Goal: Task Accomplishment & Management: Use online tool/utility

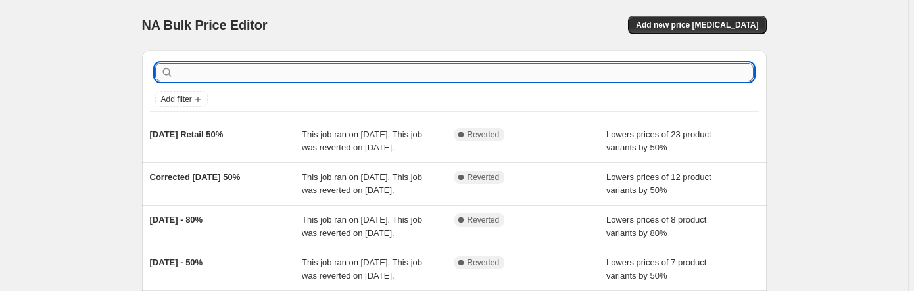
click at [308, 68] on input "text" at bounding box center [464, 72] width 577 height 18
type input "Stocking Hol"
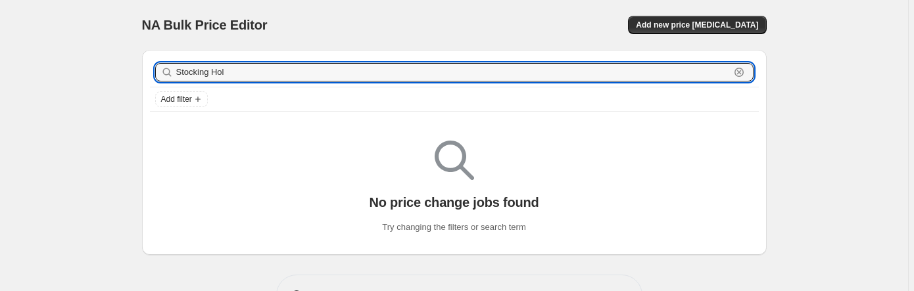
drag, startPoint x: 233, startPoint y: 64, endPoint x: 109, endPoint y: 60, distance: 124.3
click at [114, 60] on div "NA Bulk Price Editor. This page is ready NA Bulk Price Editor Add new price [ME…" at bounding box center [454, 167] width 908 height 335
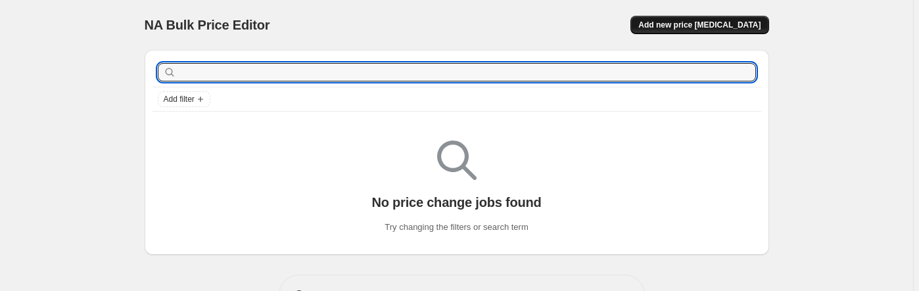
click at [749, 23] on span "Add new price [MEDICAL_DATA]" at bounding box center [699, 25] width 122 height 11
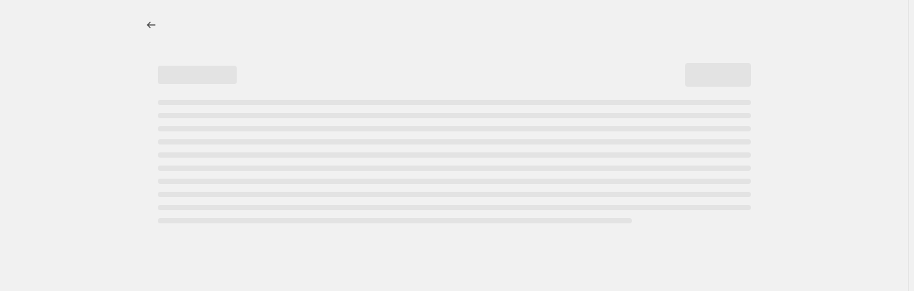
select select "percentage"
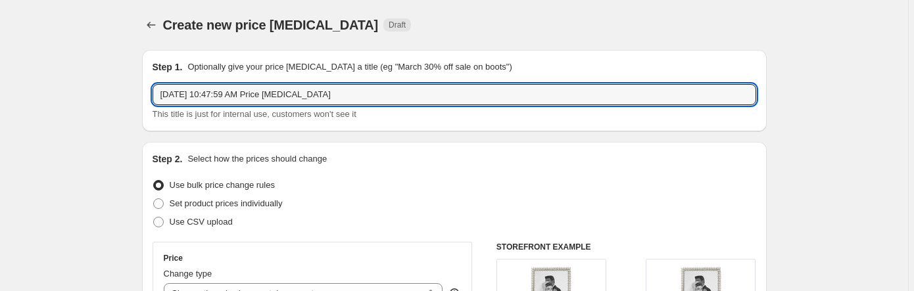
drag, startPoint x: 357, startPoint y: 92, endPoint x: 120, endPoint y: 93, distance: 236.7
drag, startPoint x: 281, startPoint y: 94, endPoint x: 131, endPoint y: 90, distance: 149.9
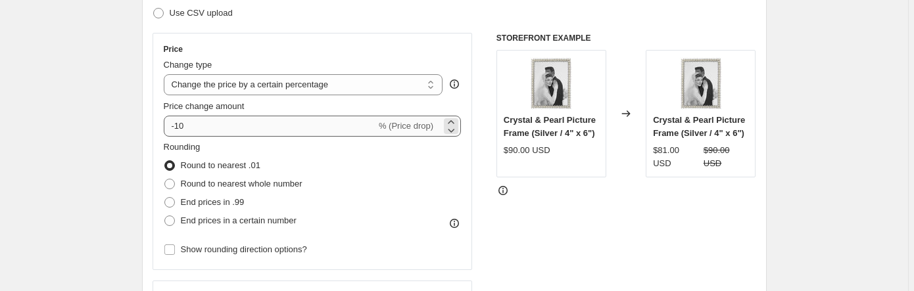
type input "Stocking Holder Flash Sale 15%"
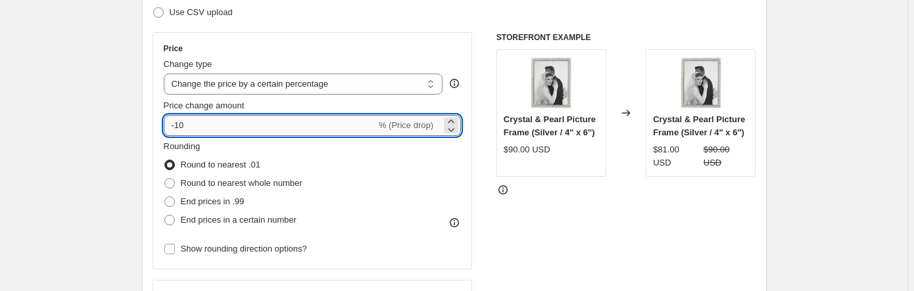
click at [231, 125] on input "-10" at bounding box center [270, 125] width 212 height 21
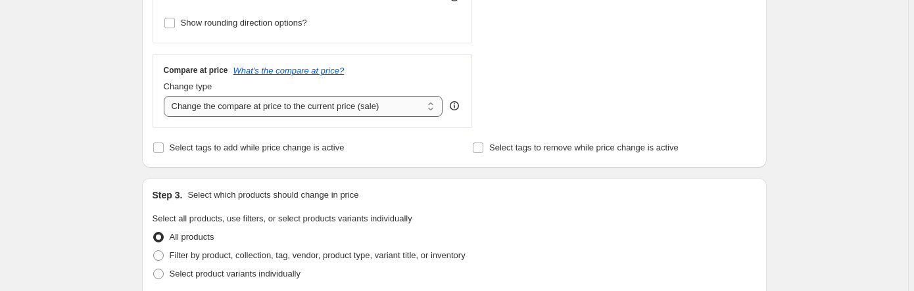
scroll to position [436, 0]
type input "-34"
click at [160, 145] on input "Select tags to add while price change is active" at bounding box center [158, 147] width 11 height 11
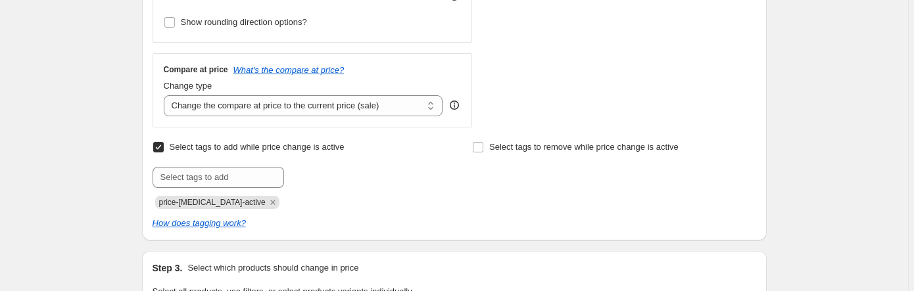
click at [158, 142] on input "Select tags to add while price change is active" at bounding box center [158, 147] width 11 height 11
checkbox input "false"
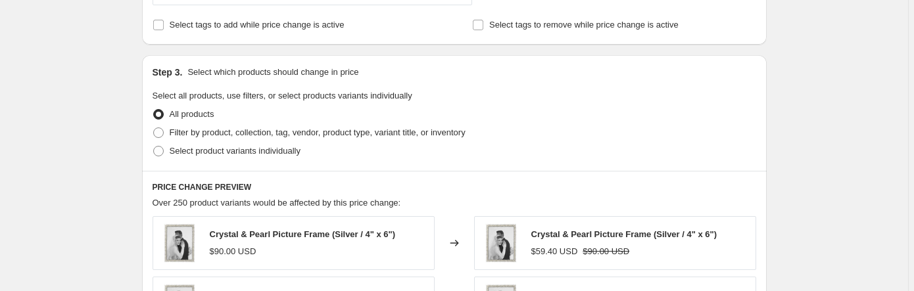
scroll to position [559, 0]
click at [285, 132] on span "Filter by product, collection, tag, vendor, product type, variant title, or inv…" at bounding box center [318, 132] width 296 height 10
click at [154, 128] on input "Filter by product, collection, tag, vendor, product type, variant title, or inv…" at bounding box center [153, 127] width 1 height 1
radio input "true"
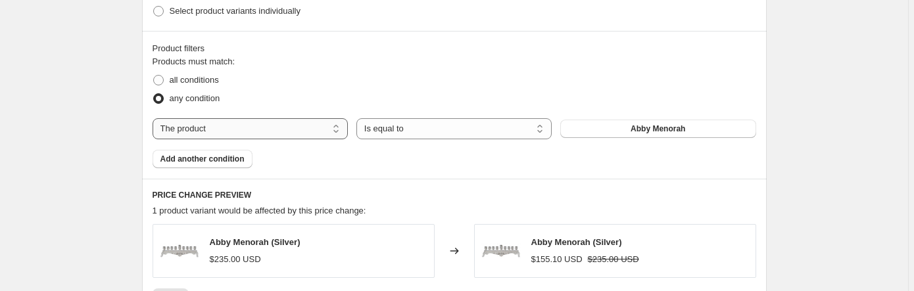
scroll to position [699, 0]
click at [325, 128] on select "The product The product's collection The product's tag The product's vendor The…" at bounding box center [250, 128] width 195 height 21
click at [306, 122] on select "The product The product's collection The product's tag The product's vendor The…" at bounding box center [250, 128] width 195 height 21
select select "collection"
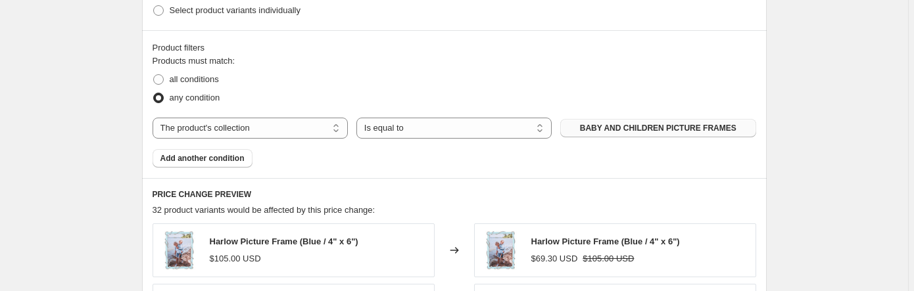
click at [644, 130] on span "BABY AND CHILDREN PICTURE FRAMES" at bounding box center [658, 128] width 156 height 11
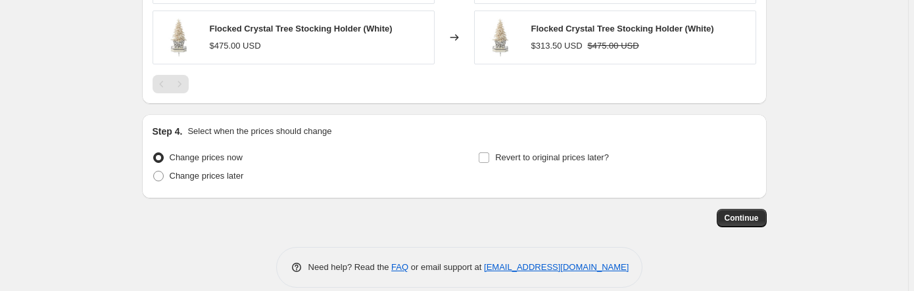
scroll to position [987, 0]
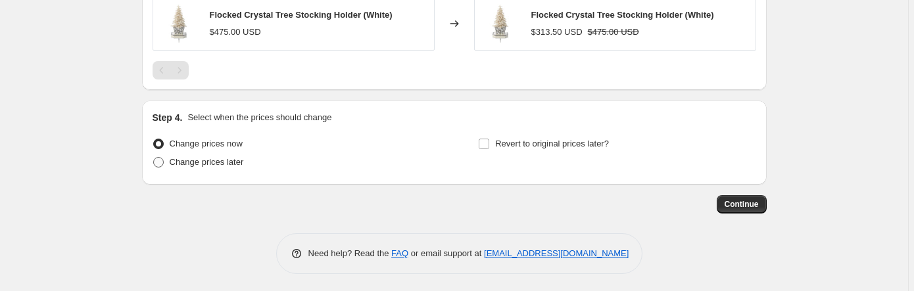
click at [200, 162] on span "Change prices later" at bounding box center [207, 162] width 74 height 10
click at [154, 158] on input "Change prices later" at bounding box center [153, 157] width 1 height 1
radio input "true"
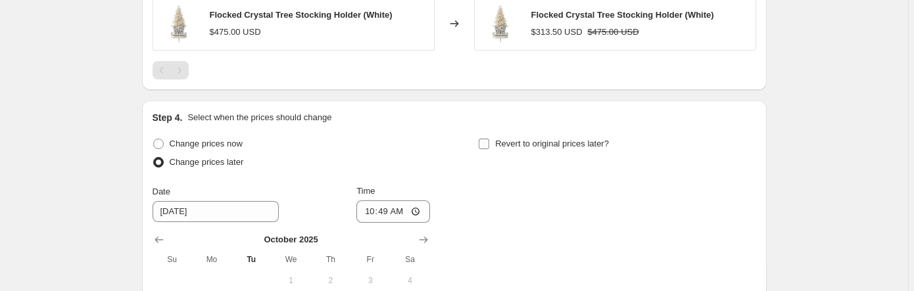
click at [483, 143] on input "Revert to original prices later?" at bounding box center [484, 144] width 11 height 11
checkbox input "true"
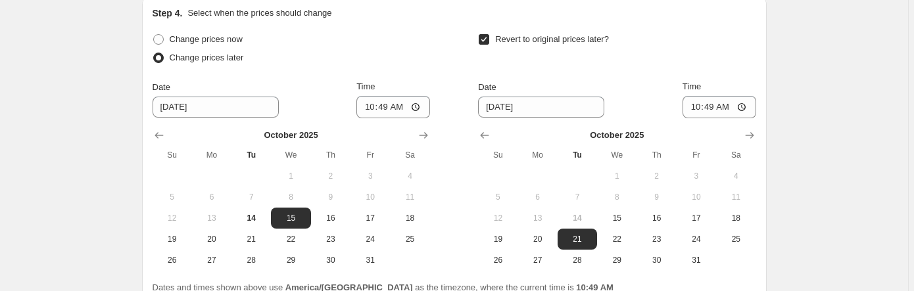
scroll to position [1092, 0]
click at [376, 213] on span "17" at bounding box center [370, 217] width 29 height 11
type input "[DATE]"
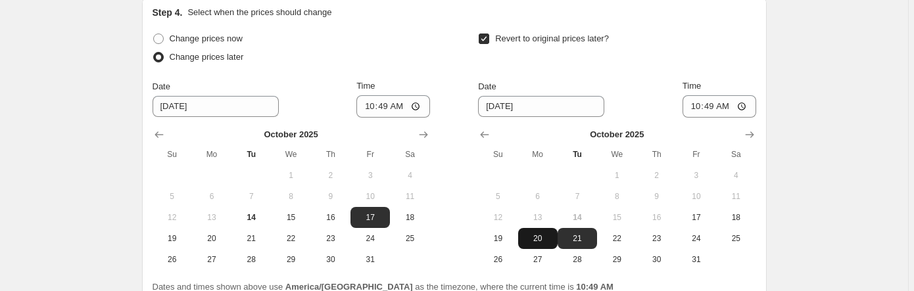
click at [535, 237] on span "20" at bounding box center [537, 238] width 29 height 11
click at [575, 240] on span "21" at bounding box center [577, 238] width 29 height 11
type input "[DATE]"
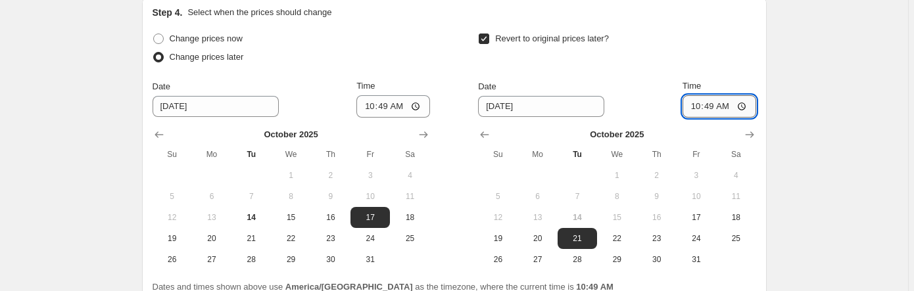
click at [743, 106] on input "10:49" at bounding box center [719, 106] width 74 height 22
type input "02:00"
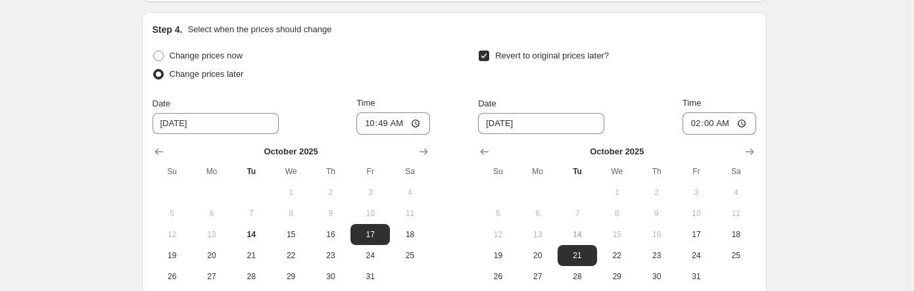
scroll to position [1075, 0]
click at [418, 120] on input "10:49" at bounding box center [393, 123] width 74 height 22
type input "02:01"
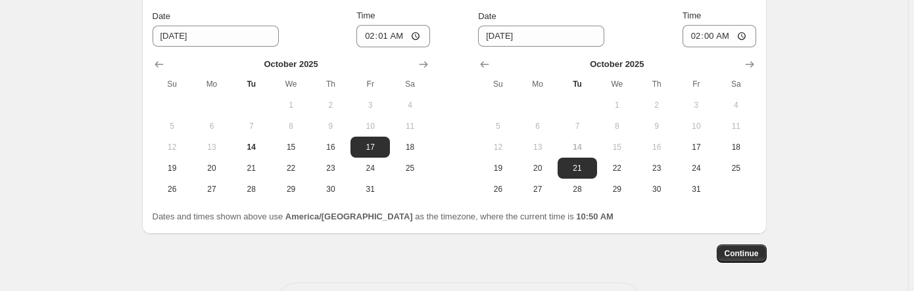
scroll to position [1162, 0]
click at [757, 255] on span "Continue" at bounding box center [741, 253] width 34 height 11
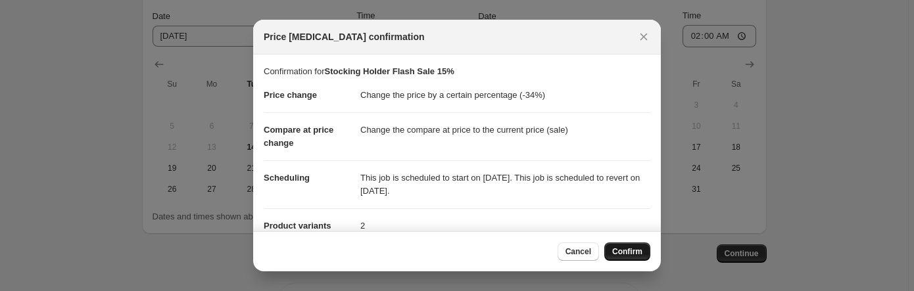
click at [619, 252] on span "Confirm" at bounding box center [627, 252] width 30 height 11
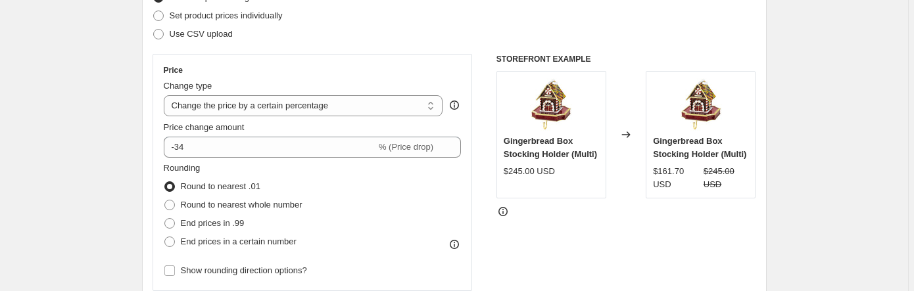
scroll to position [268, 0]
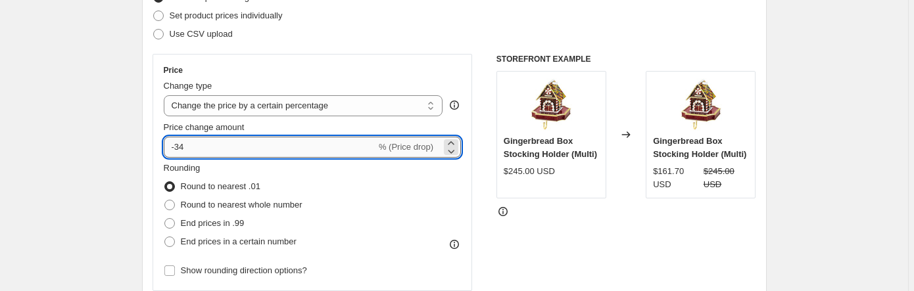
click at [212, 141] on input "-34" at bounding box center [270, 147] width 212 height 21
type input "-3"
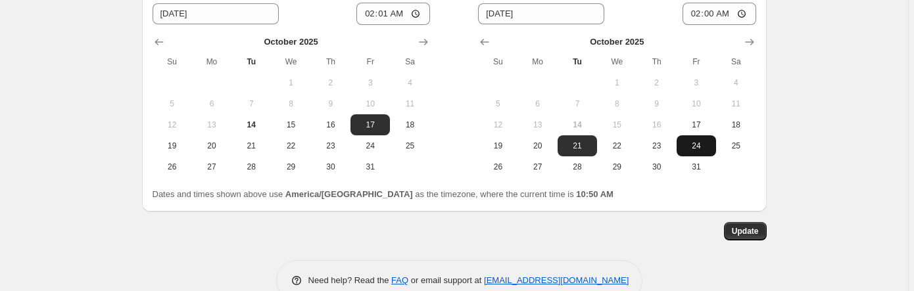
scroll to position [1292, 0]
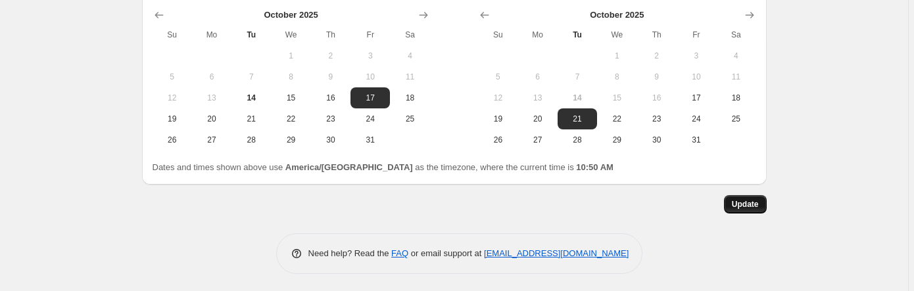
type input "-15"
click at [745, 204] on span "Update" at bounding box center [745, 204] width 27 height 11
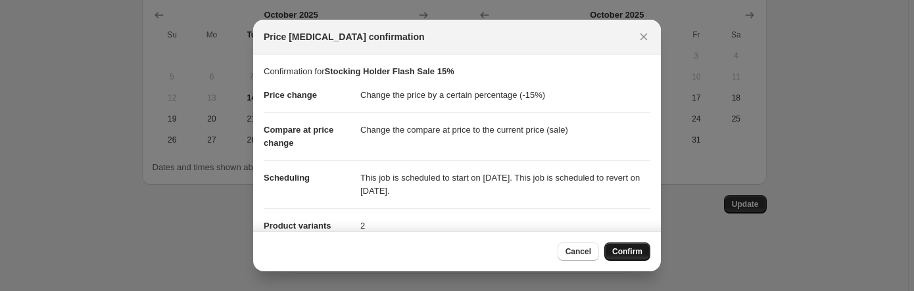
click at [629, 251] on span "Confirm" at bounding box center [627, 252] width 30 height 11
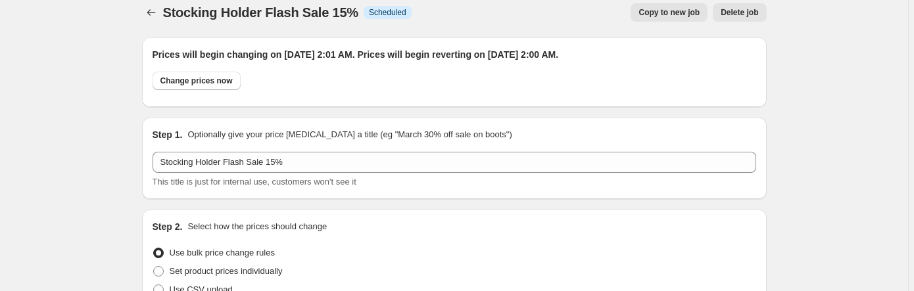
scroll to position [0, 0]
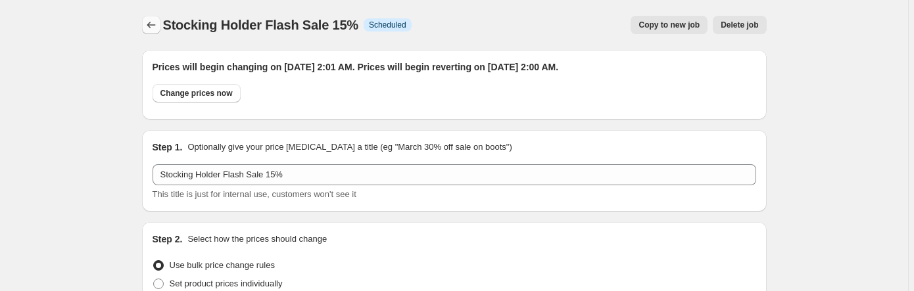
click at [151, 24] on icon "Price change jobs" at bounding box center [151, 25] width 9 height 7
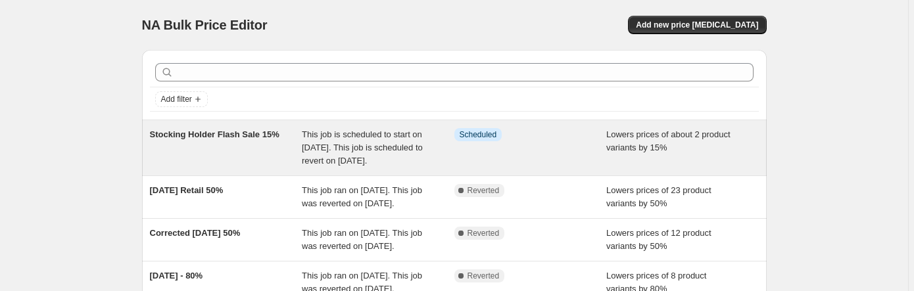
click at [224, 130] on span "Stocking Holder Flash Sale 15%" at bounding box center [215, 135] width 130 height 10
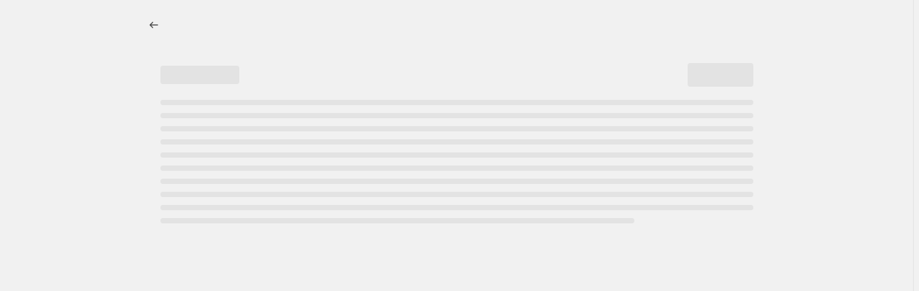
select select "percentage"
select select "collection"
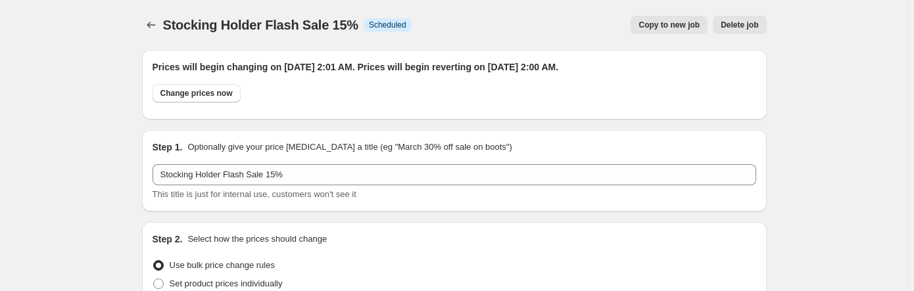
click at [669, 26] on span "Copy to new job" at bounding box center [668, 25] width 61 height 11
select select "percentage"
select select "collection"
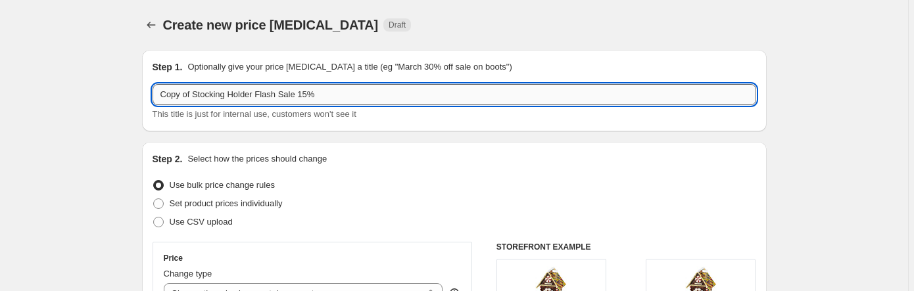
click at [303, 99] on input "Copy of Stocking Holder Flash Sale 15%" at bounding box center [454, 94] width 603 height 21
click at [302, 99] on input "Copy of Stocking Holder Flash Sale 15%" at bounding box center [454, 94] width 603 height 21
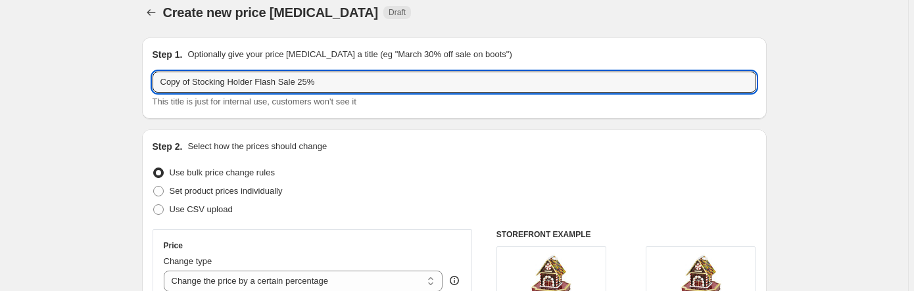
scroll to position [7, 0]
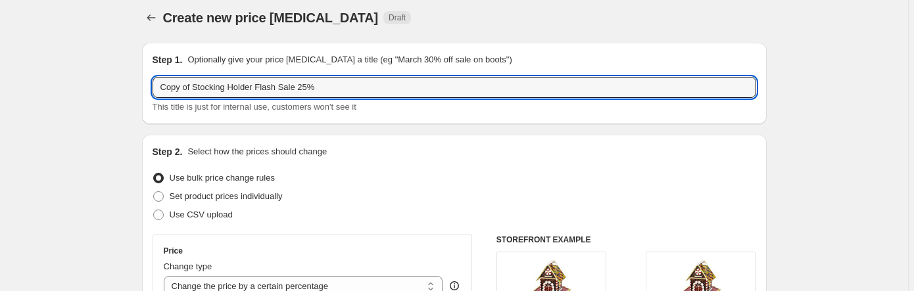
drag, startPoint x: 197, startPoint y: 83, endPoint x: 114, endPoint y: 82, distance: 82.2
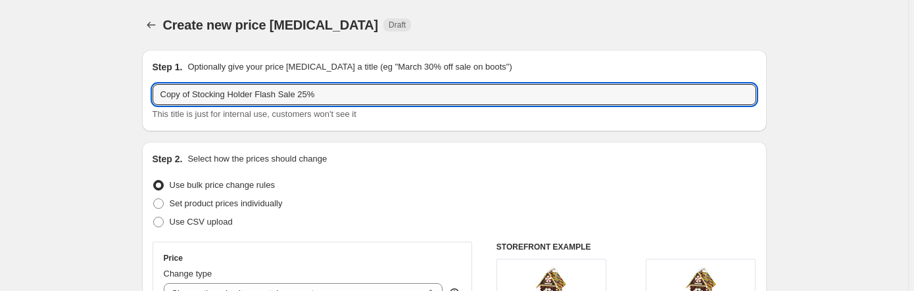
scroll to position [0, 0]
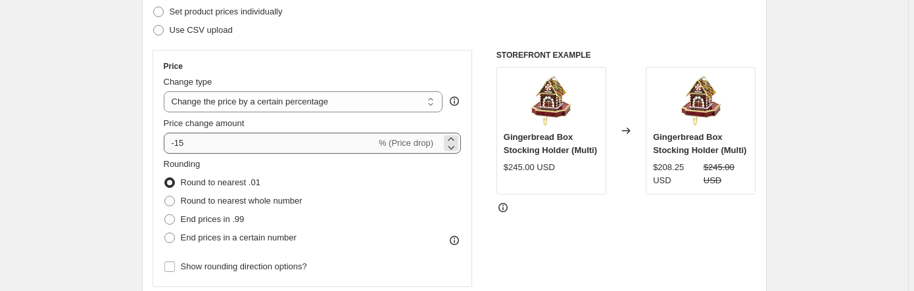
type input "Stocking Holder Flash Sale 25%"
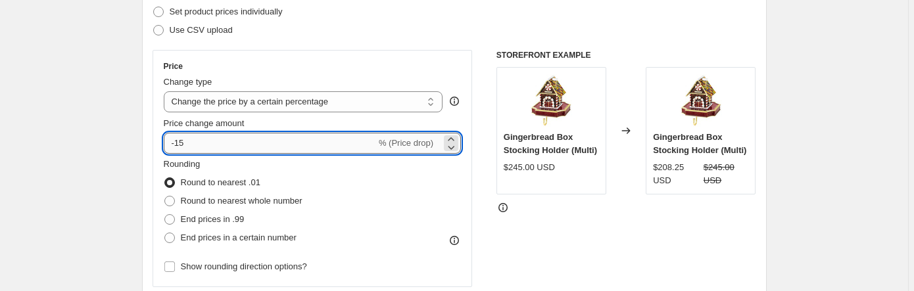
scroll to position [193, 0]
click at [181, 143] on input "-15" at bounding box center [270, 142] width 212 height 21
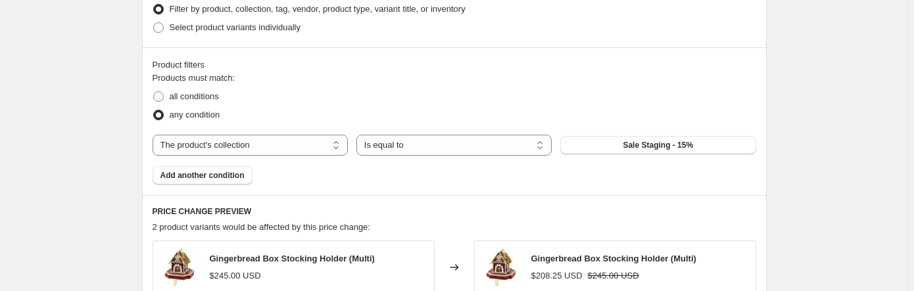
scroll to position [683, 0]
type input "-26"
click at [627, 145] on button "Sale Staging - 15%" at bounding box center [657, 144] width 195 height 18
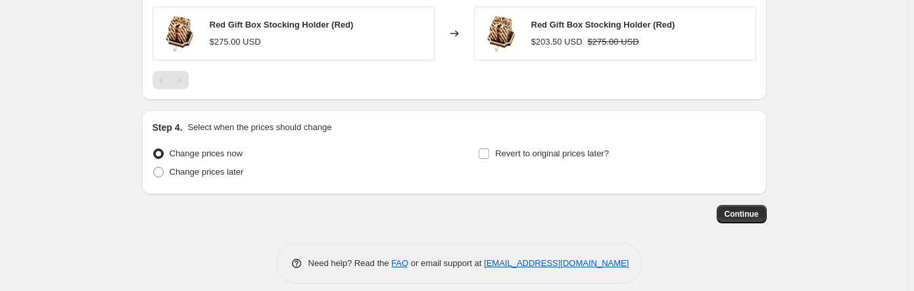
scroll to position [987, 0]
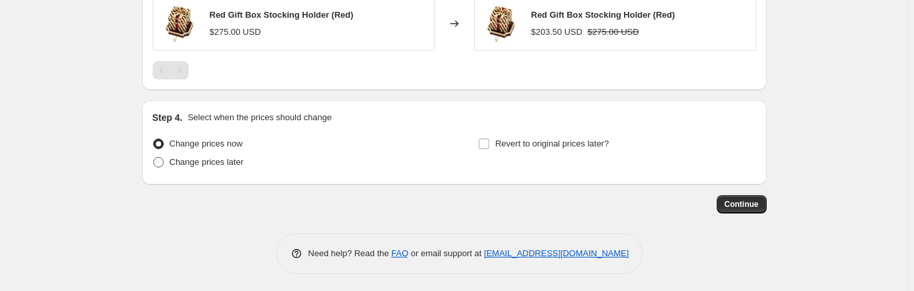
click at [183, 157] on span "Change prices later" at bounding box center [207, 162] width 74 height 10
click at [154, 157] on input "Change prices later" at bounding box center [153, 157] width 1 height 1
radio input "true"
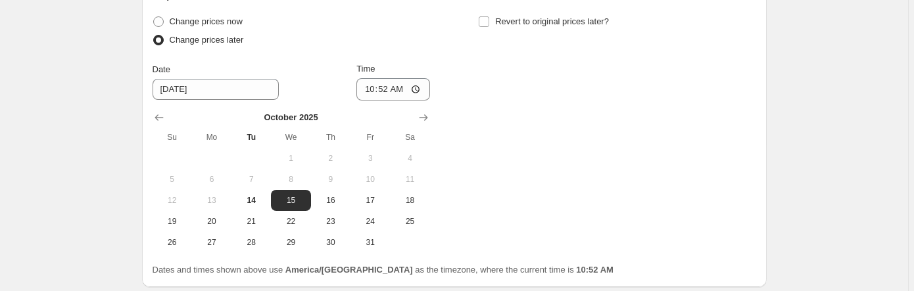
scroll to position [1109, 0]
click at [368, 197] on span "17" at bounding box center [370, 200] width 29 height 11
type input "[DATE]"
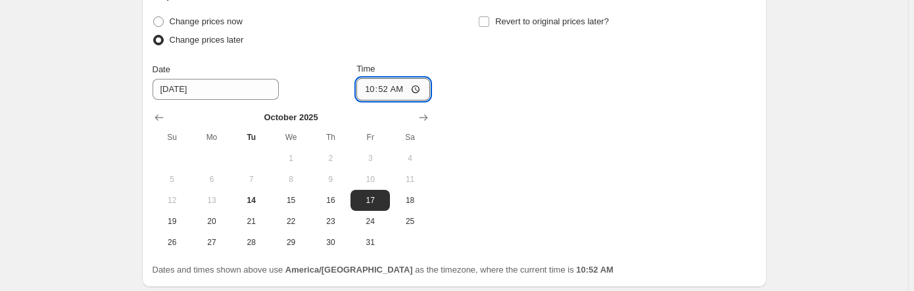
click at [423, 85] on input "10:52" at bounding box center [393, 89] width 74 height 22
type input "02:05"
click at [505, 170] on div "Change prices now Change prices later Date [DATE] Time 02:[DATE] Mo Tu We Th Fr…" at bounding box center [454, 132] width 603 height 241
click at [486, 20] on input "Revert to original prices later?" at bounding box center [484, 21] width 11 height 11
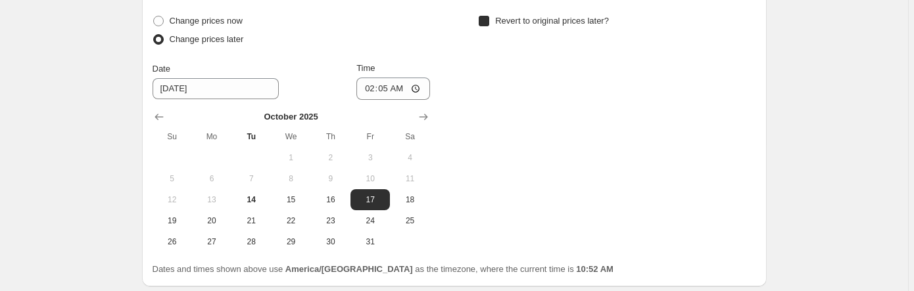
checkbox input "true"
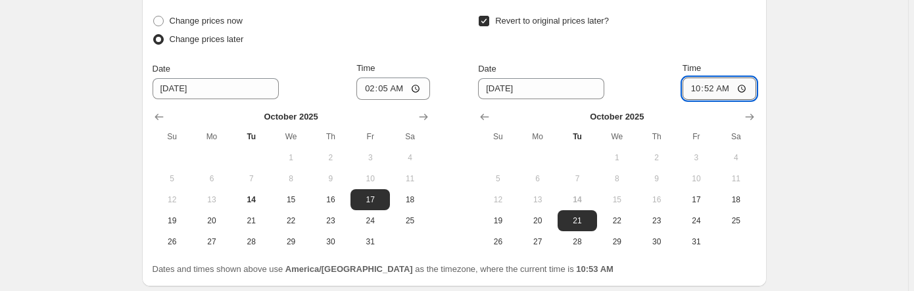
click at [743, 89] on input "10:52" at bounding box center [719, 89] width 74 height 22
type input "02:05"
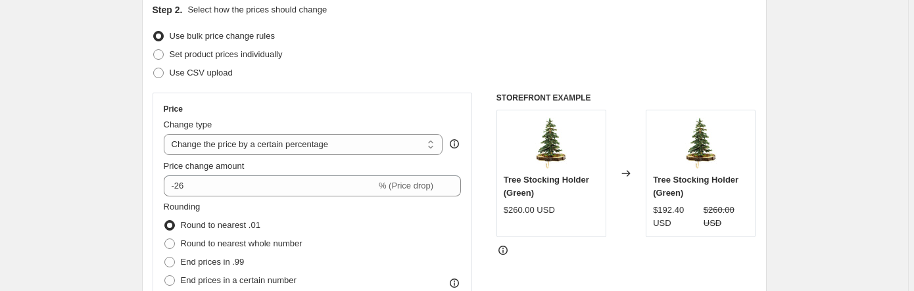
scroll to position [149, 0]
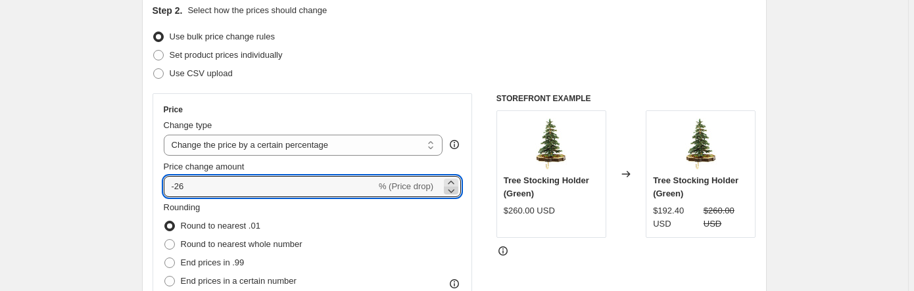
click at [454, 189] on icon at bounding box center [450, 190] width 13 height 13
click at [453, 177] on icon at bounding box center [450, 182] width 13 height 13
type input "-25"
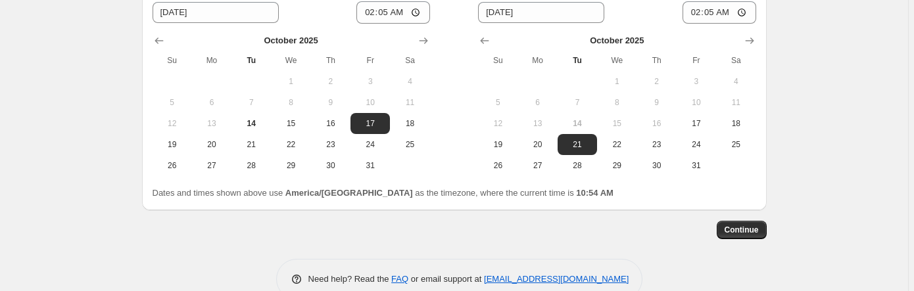
scroll to position [1212, 0]
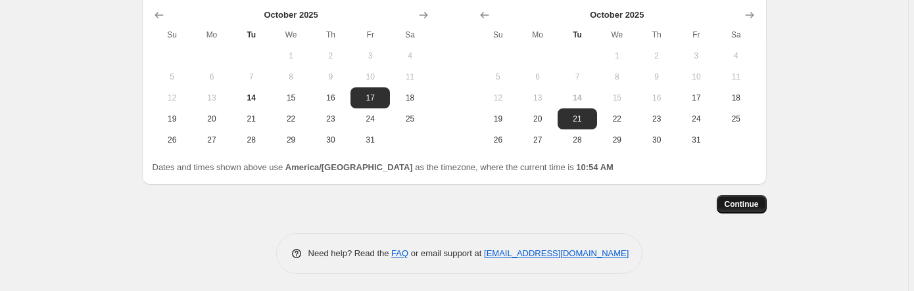
click at [753, 202] on span "Continue" at bounding box center [741, 204] width 34 height 11
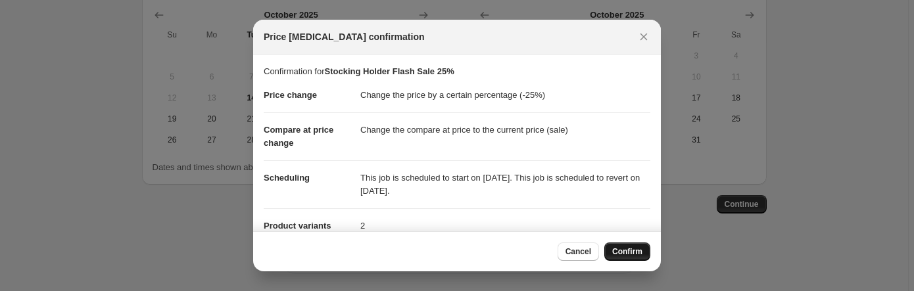
click at [634, 252] on span "Confirm" at bounding box center [627, 252] width 30 height 11
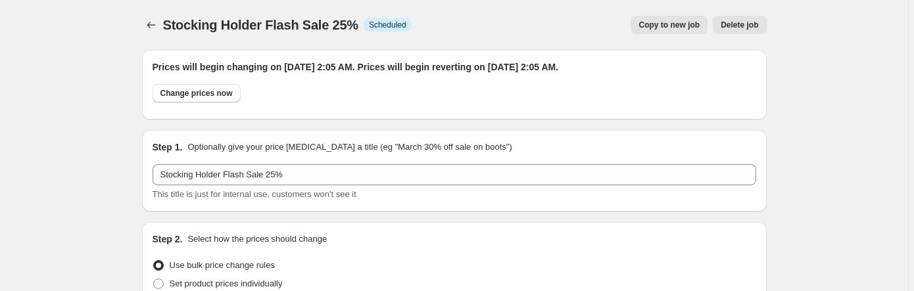
click at [682, 21] on span "Copy to new job" at bounding box center [668, 25] width 61 height 11
select select "percentage"
select select "collection"
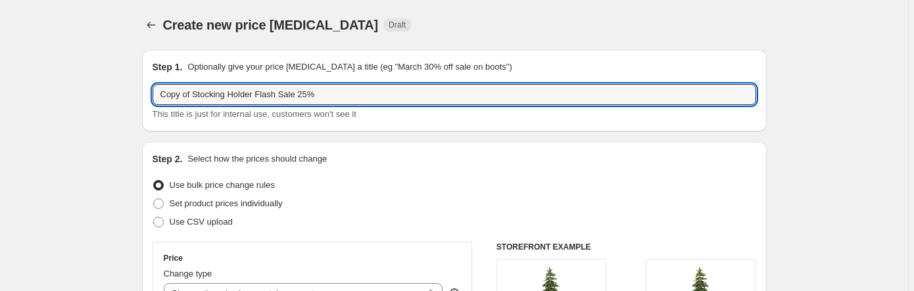
drag, startPoint x: 195, startPoint y: 97, endPoint x: 116, endPoint y: 103, distance: 79.8
drag, startPoint x: 273, startPoint y: 95, endPoint x: 262, endPoint y: 96, distance: 10.5
click at [263, 96] on input "Stocking Holder Flash Sale 25%" at bounding box center [454, 94] width 603 height 21
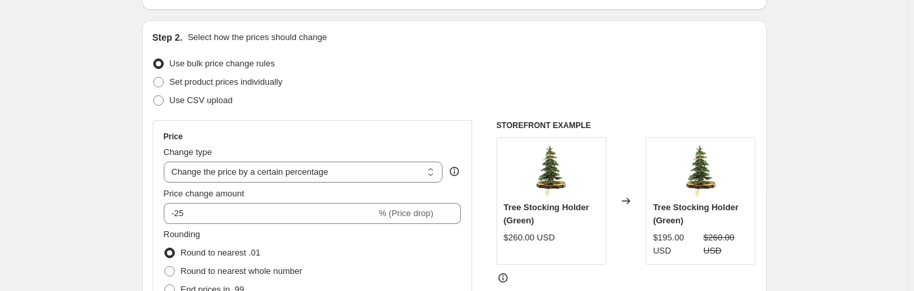
scroll to position [122, 0]
type input "Stocking Holder Flash Sale50%"
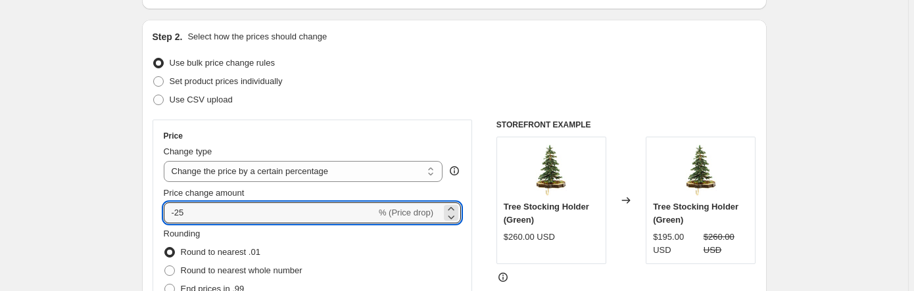
drag, startPoint x: 187, startPoint y: 212, endPoint x: 237, endPoint y: 247, distance: 60.4
click at [178, 212] on input "-25" at bounding box center [270, 212] width 212 height 21
type input "-50"
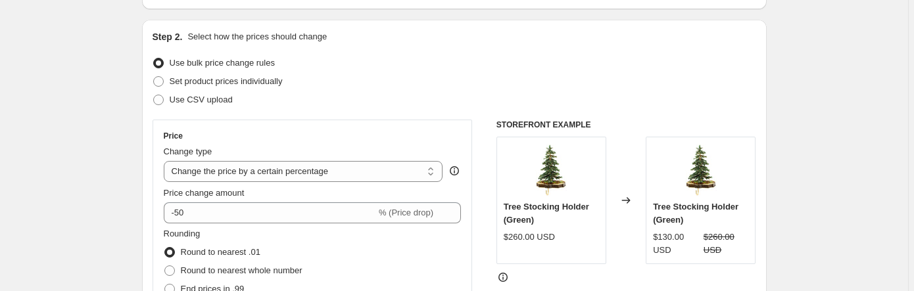
click at [308, 232] on div "Rounding Round to nearest .01 Round to nearest whole number End prices in .99 E…" at bounding box center [313, 271] width 298 height 89
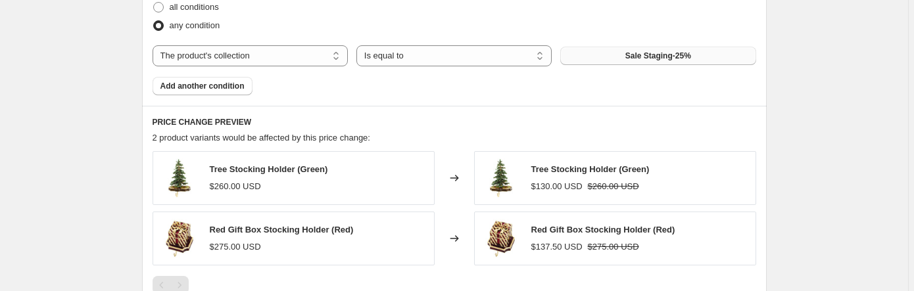
click at [615, 55] on button "Sale Staging-25%" at bounding box center [657, 56] width 195 height 18
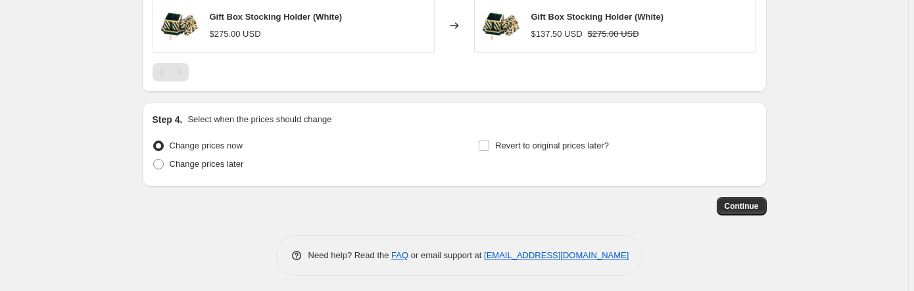
scroll to position [987, 0]
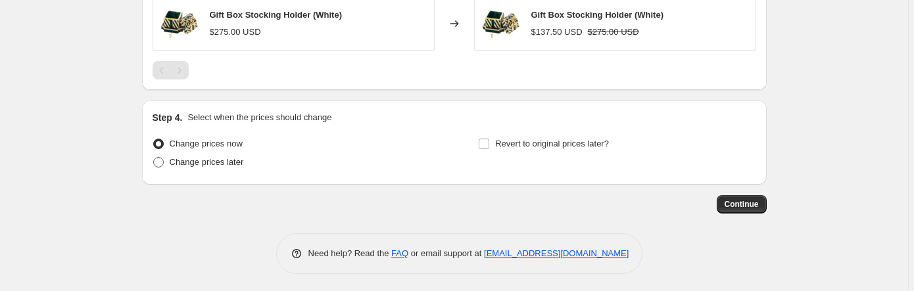
click at [201, 168] on label "Change prices later" at bounding box center [198, 162] width 91 height 18
click at [154, 158] on input "Change prices later" at bounding box center [153, 157] width 1 height 1
radio input "true"
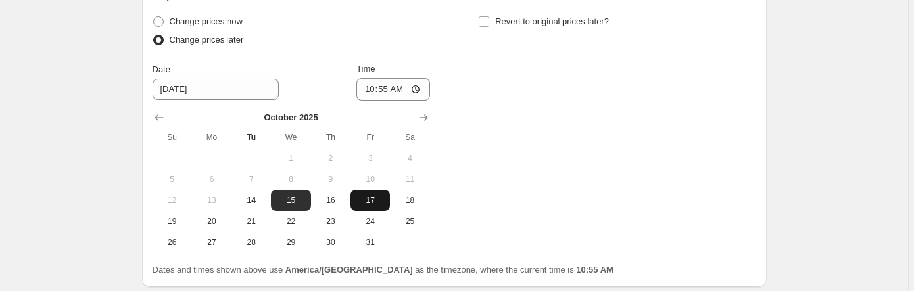
scroll to position [1110, 0]
click at [372, 202] on span "17" at bounding box center [370, 200] width 29 height 11
type input "[DATE]"
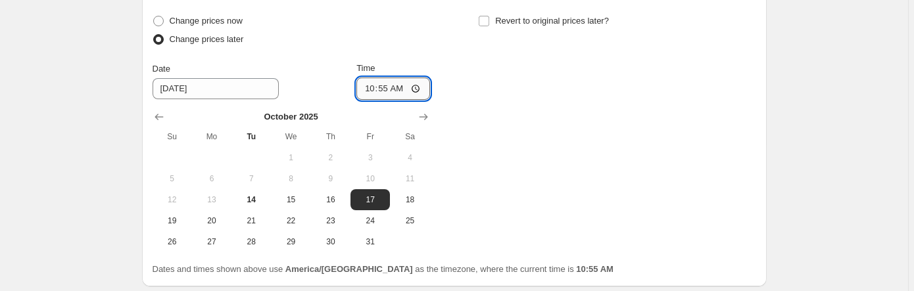
click at [421, 83] on input "10:55" at bounding box center [393, 89] width 74 height 22
click at [522, 148] on div "Change prices now Change prices later Date [DATE] Time 03:[DATE] Mo Tu We Th Fr…" at bounding box center [454, 132] width 603 height 241
click at [373, 195] on span "17" at bounding box center [370, 200] width 29 height 11
click at [419, 82] on input "03:10" at bounding box center [393, 89] width 74 height 22
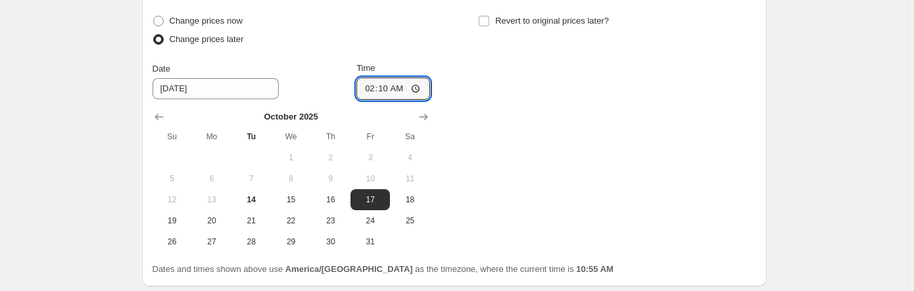
type input "02:10"
click at [481, 144] on div "Change prices now Change prices later Date [DATE] Time 02:[DATE] Mo Tu We Th Fr…" at bounding box center [454, 132] width 603 height 241
click at [483, 19] on input "Revert to original prices later?" at bounding box center [484, 21] width 11 height 11
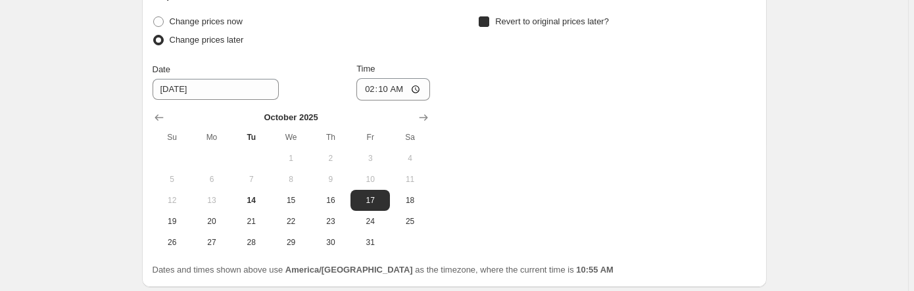
checkbox input "true"
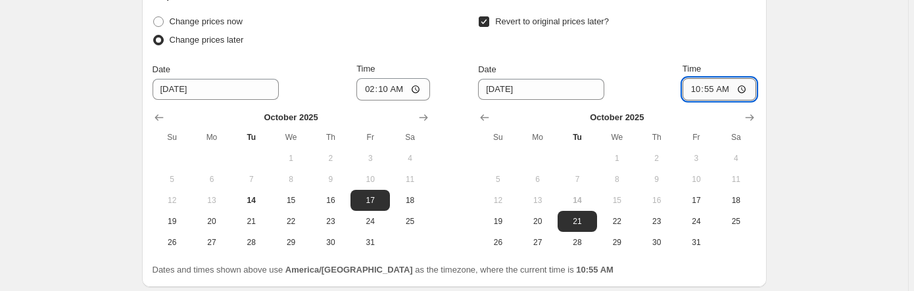
click at [743, 87] on input "10:55" at bounding box center [719, 89] width 74 height 22
click at [744, 89] on input "03:10" at bounding box center [719, 89] width 74 height 22
type input "02:10"
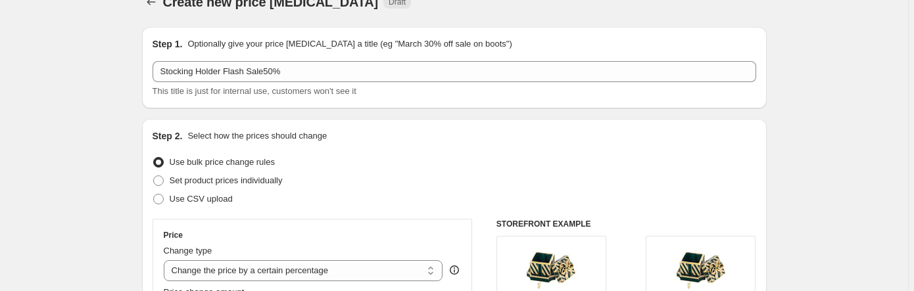
scroll to position [0, 0]
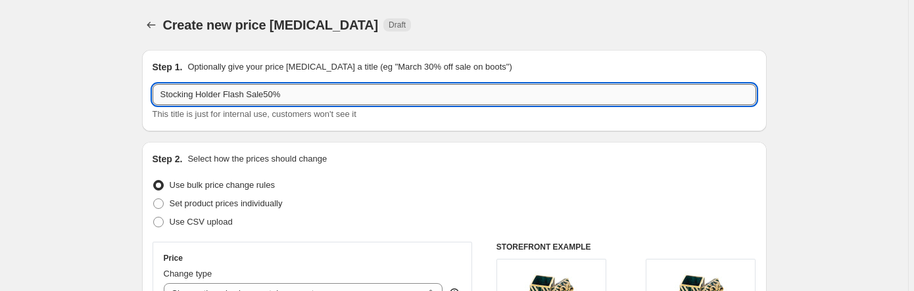
click at [262, 93] on input "Stocking Holder Flash Sale50%" at bounding box center [454, 94] width 603 height 21
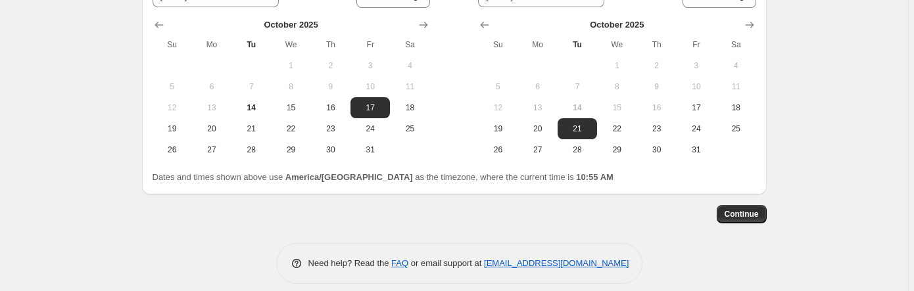
scroll to position [1212, 0]
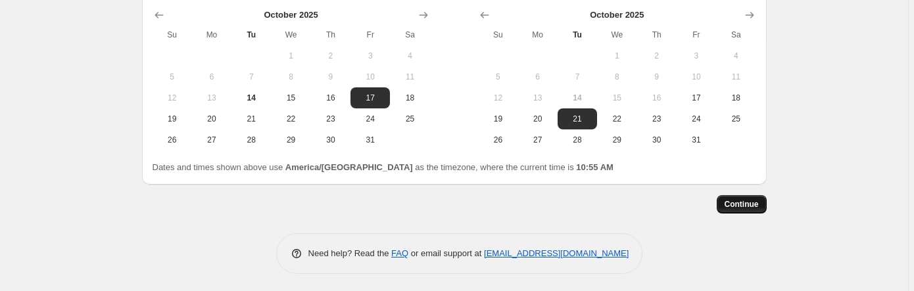
type input "Stocking Holder Flash Sale 50%"
click at [741, 201] on span "Continue" at bounding box center [741, 204] width 34 height 11
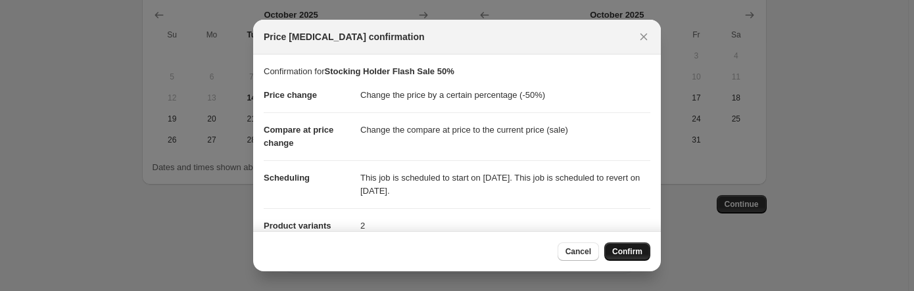
click at [629, 250] on span "Confirm" at bounding box center [627, 252] width 30 height 11
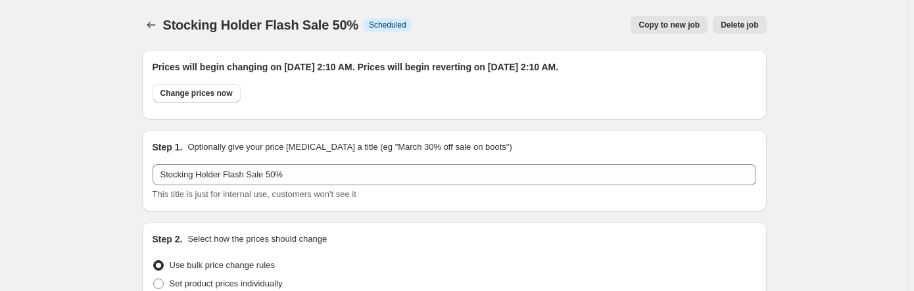
click at [694, 25] on span "Copy to new job" at bounding box center [668, 25] width 61 height 11
select select "percentage"
select select "collection"
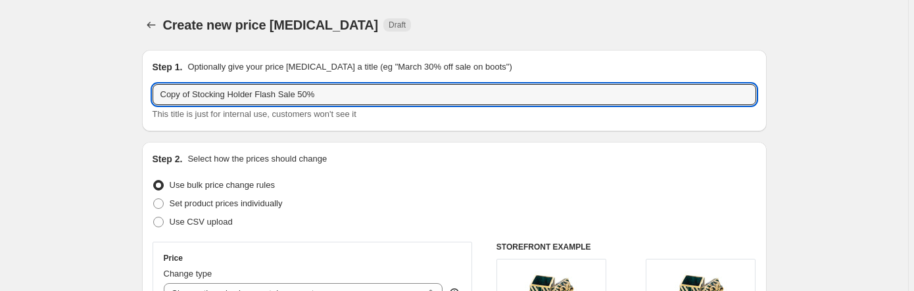
drag, startPoint x: 195, startPoint y: 94, endPoint x: 100, endPoint y: 97, distance: 95.4
drag, startPoint x: 270, startPoint y: 92, endPoint x: 261, endPoint y: 94, distance: 8.8
click at [261, 94] on input "Stocking Holder Flash Sale 50%" at bounding box center [454, 94] width 603 height 21
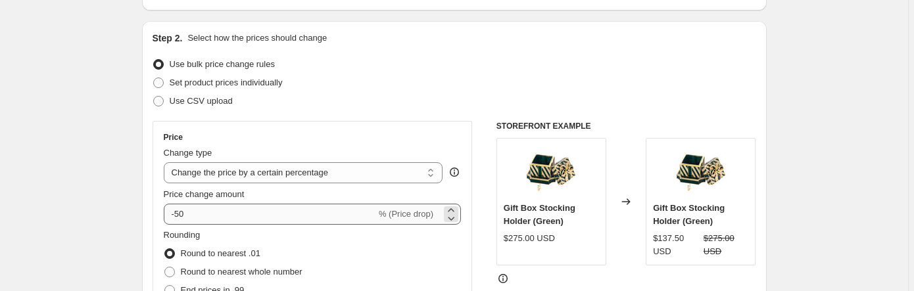
scroll to position [122, 0]
type input "Stocking Holder Flash Sale 60%"
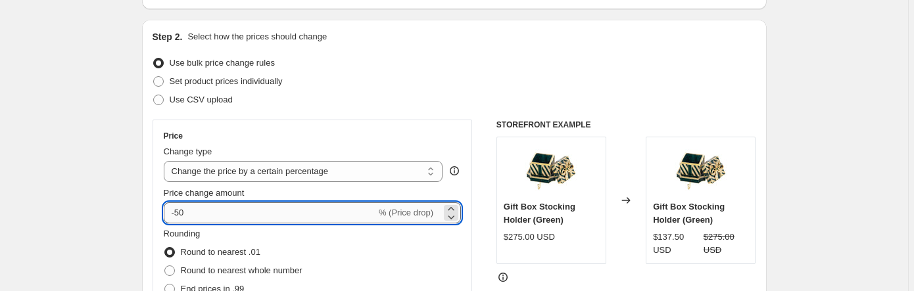
click at [179, 213] on input "-50" at bounding box center [270, 212] width 212 height 21
type input "-60"
click at [329, 246] on div "Rounding Round to nearest .01 Round to nearest whole number End prices in .99 E…" at bounding box center [313, 271] width 298 height 89
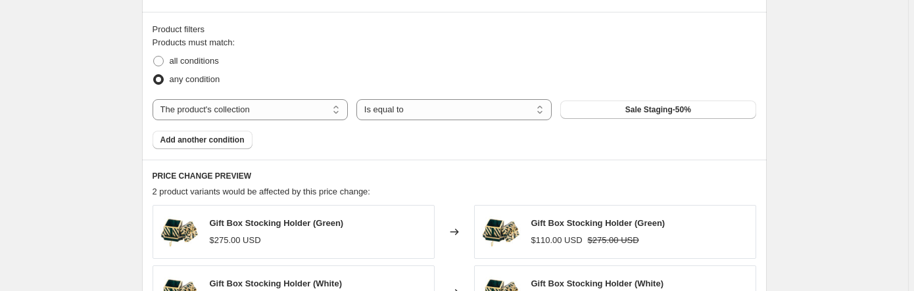
scroll to position [718, 0]
click at [636, 110] on span "Sale Staging-50%" at bounding box center [658, 109] width 66 height 11
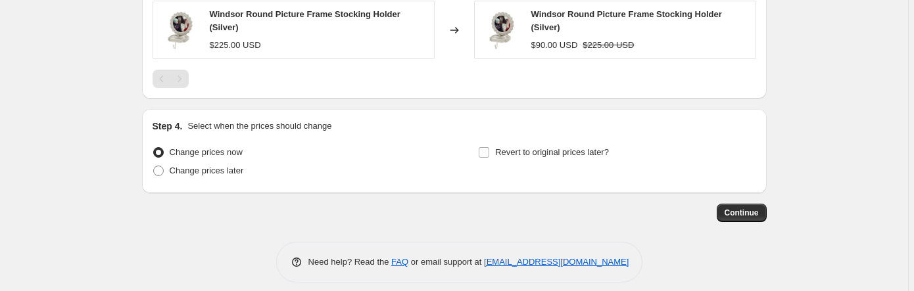
scroll to position [991, 0]
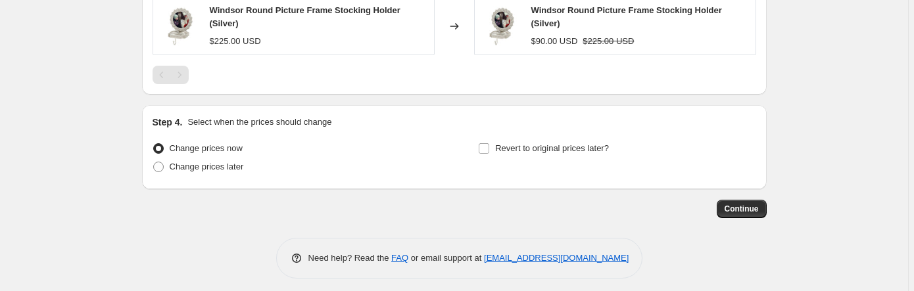
click at [154, 162] on div "Step 4. Select when the prices should change Change prices now Change prices la…" at bounding box center [454, 147] width 624 height 84
click at [159, 162] on span at bounding box center [158, 167] width 11 height 11
click at [154, 162] on input "Change prices later" at bounding box center [153, 162] width 1 height 1
radio input "true"
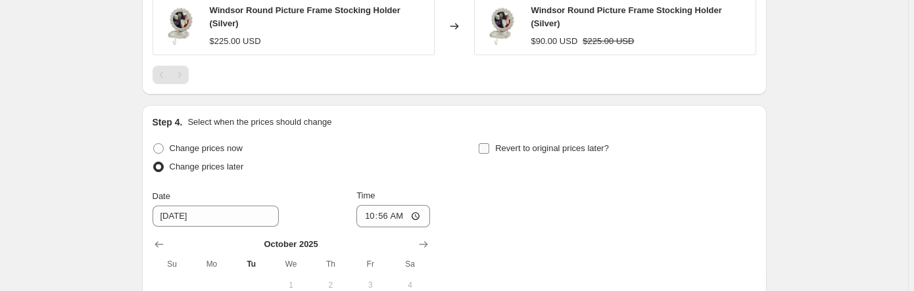
click at [484, 143] on input "Revert to original prices later?" at bounding box center [484, 148] width 11 height 11
checkbox input "true"
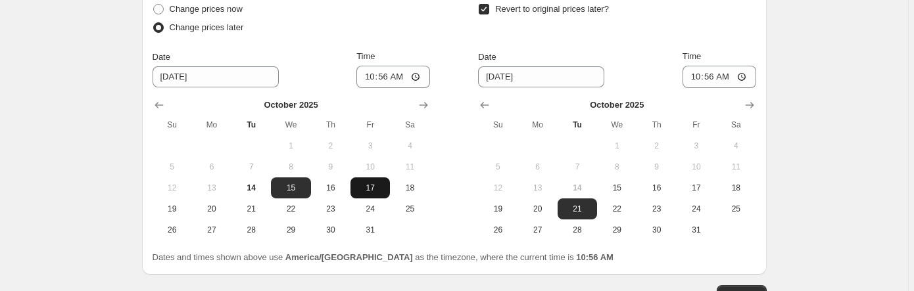
scroll to position [1131, 0]
click at [373, 182] on span "17" at bounding box center [370, 187] width 29 height 11
type input "[DATE]"
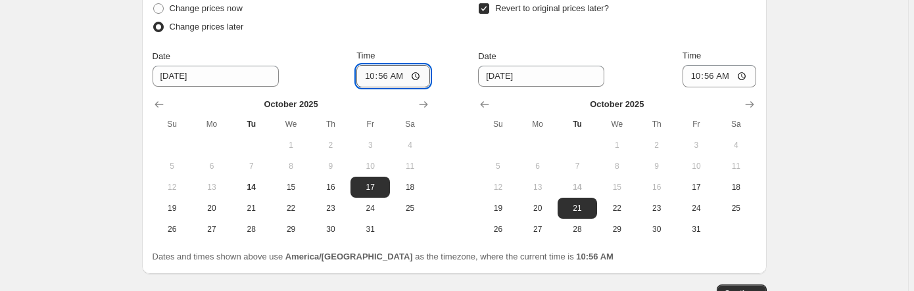
click at [421, 75] on input "10:56" at bounding box center [393, 76] width 74 height 22
type input "02:15"
click at [450, 60] on div "Change prices now Change prices later Date [DATE] Time 02:[DATE] Mo Tu We Th Fr…" at bounding box center [454, 119] width 603 height 241
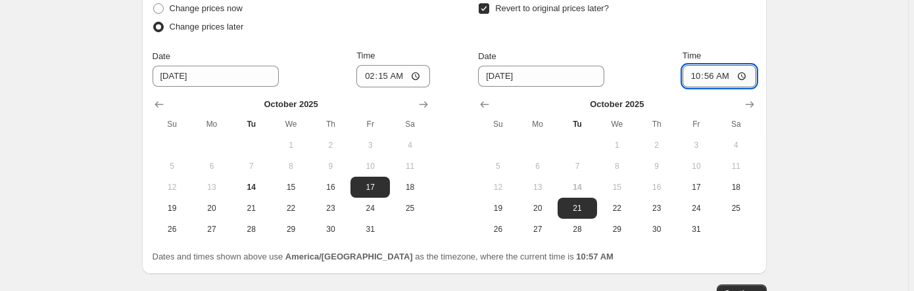
click at [746, 74] on input "10:56" at bounding box center [719, 76] width 74 height 22
type input "02:15"
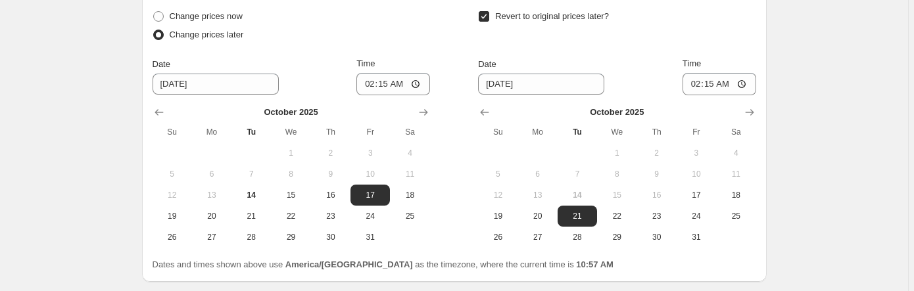
scroll to position [1215, 0]
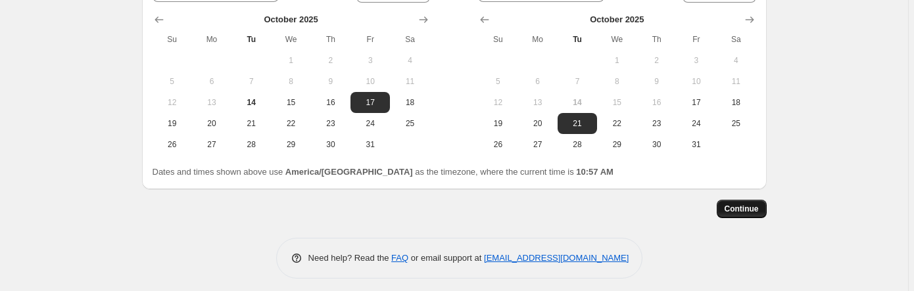
click at [757, 204] on span "Continue" at bounding box center [741, 209] width 34 height 11
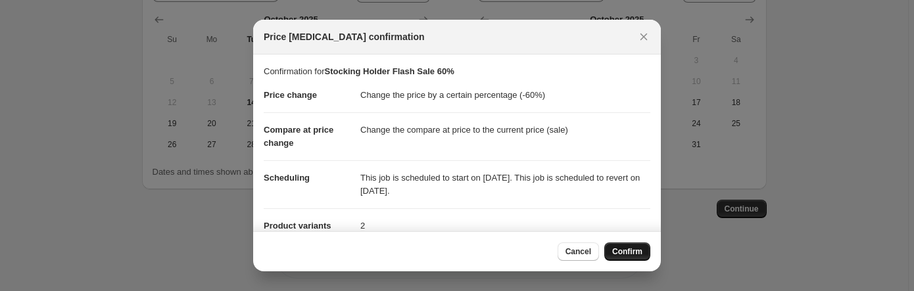
click at [631, 245] on button "Confirm" at bounding box center [627, 252] width 46 height 18
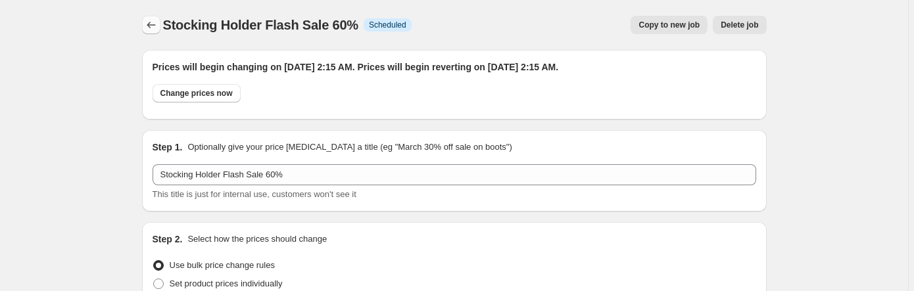
click at [149, 20] on icon "Price change jobs" at bounding box center [151, 24] width 13 height 13
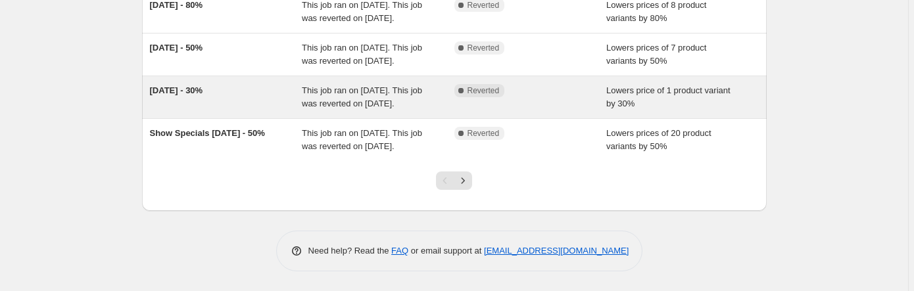
scroll to position [553, 0]
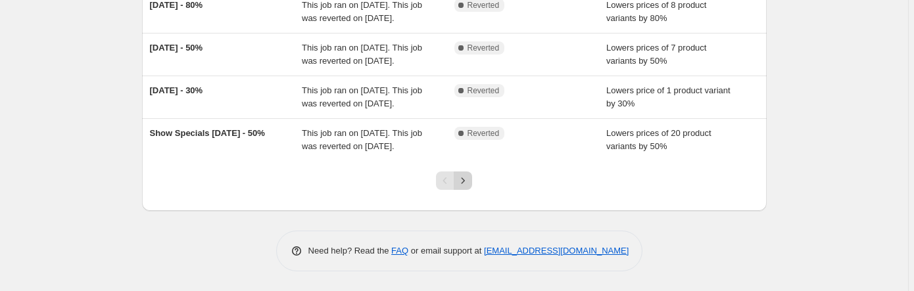
click at [465, 185] on icon "Next" at bounding box center [462, 180] width 13 height 13
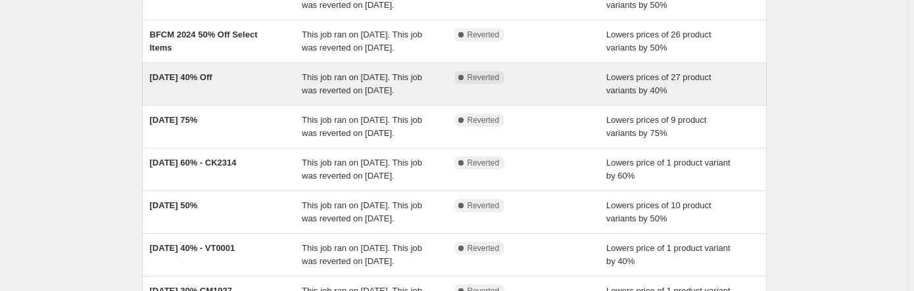
scroll to position [227, 0]
click at [254, 98] on div "October 2024 40% Off" at bounding box center [226, 85] width 153 height 26
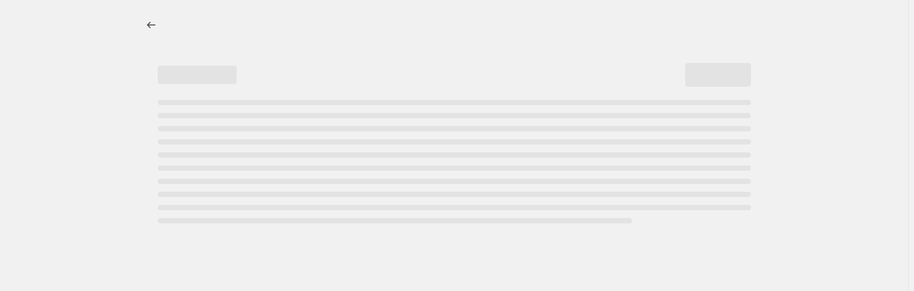
select select "percentage"
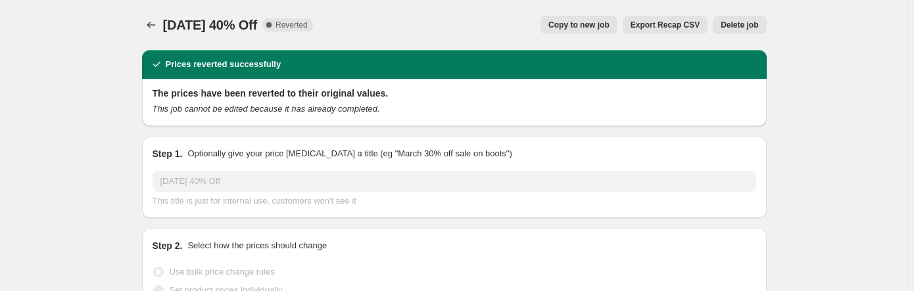
select select "collection"
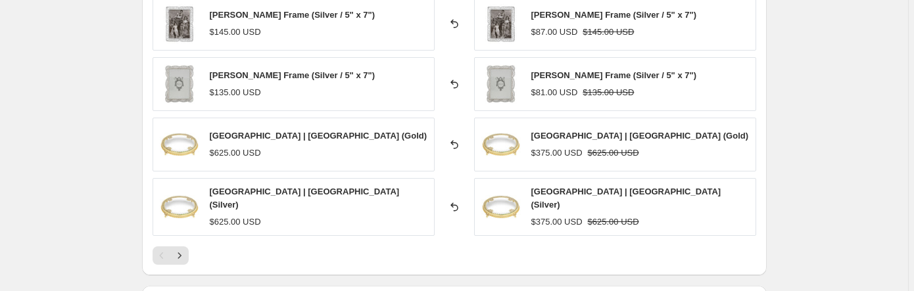
scroll to position [1087, 0]
click at [182, 252] on icon "Next" at bounding box center [179, 255] width 13 height 13
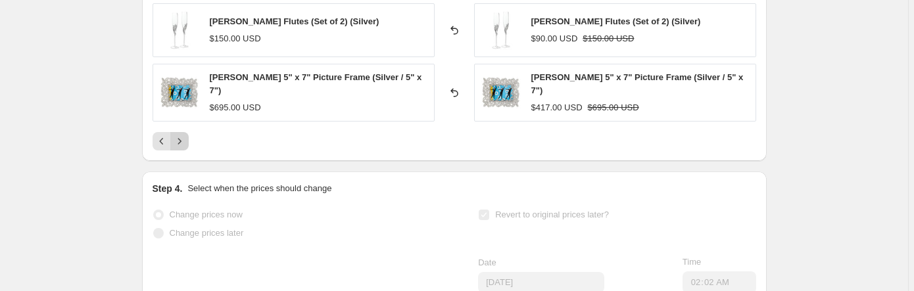
scroll to position [1262, 0]
click at [183, 134] on icon "Next" at bounding box center [179, 140] width 13 height 13
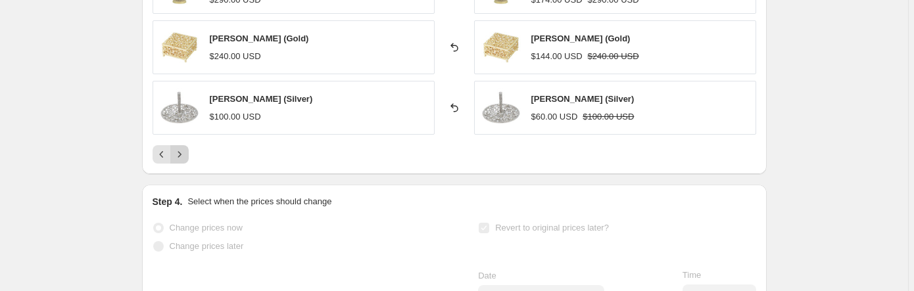
scroll to position [1128, 0]
click at [185, 153] on icon "Next" at bounding box center [179, 153] width 13 height 13
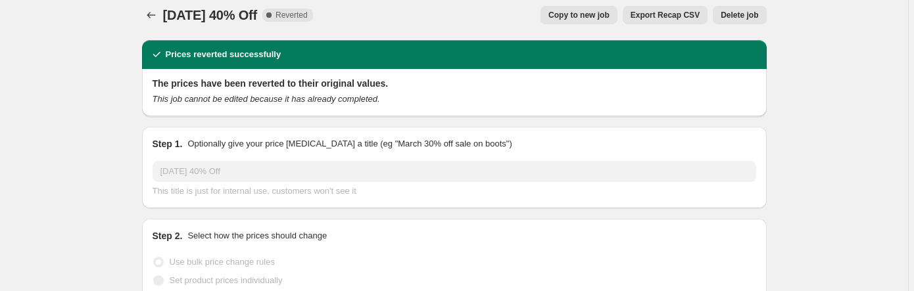
scroll to position [0, 0]
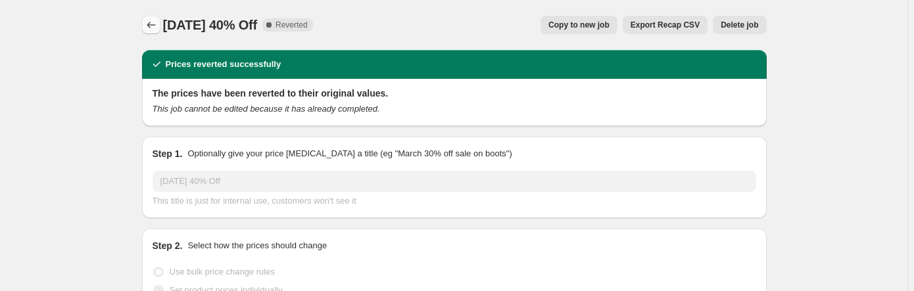
click at [151, 30] on icon "Price change jobs" at bounding box center [151, 24] width 13 height 13
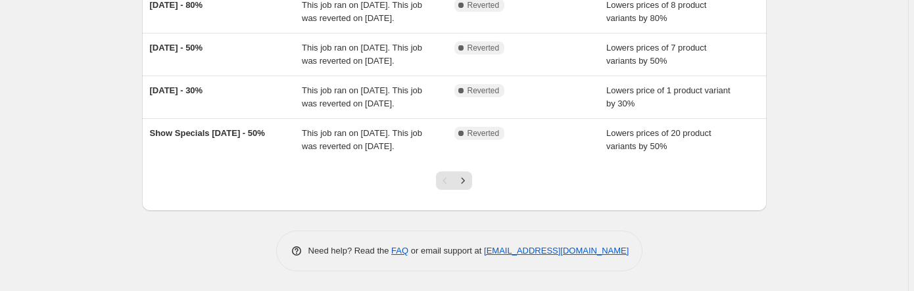
scroll to position [553, 0]
click at [467, 182] on icon "Next" at bounding box center [462, 180] width 13 height 13
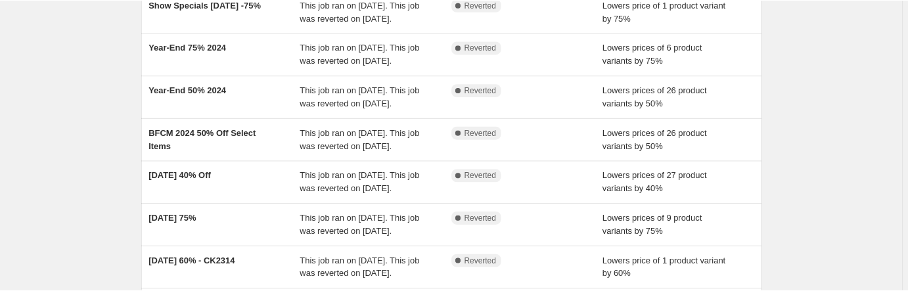
scroll to position [129, 0]
